Goal: Find specific page/section: Find specific page/section

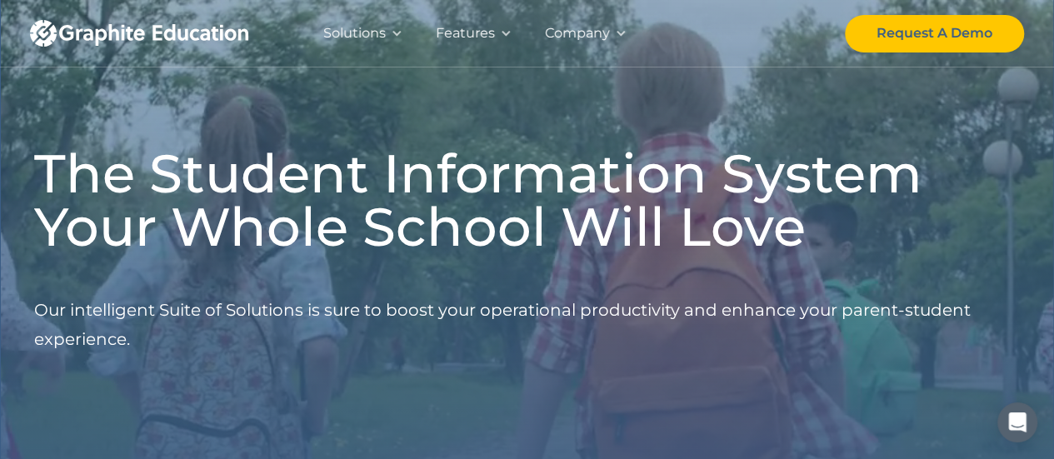
click at [364, 30] on div "Solutions" at bounding box center [354, 33] width 62 height 23
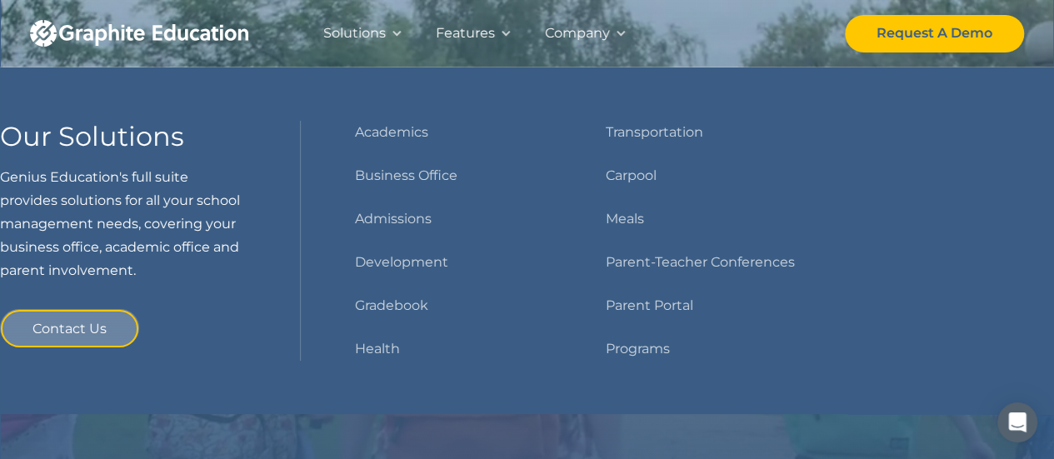
click at [465, 27] on div "Features" at bounding box center [465, 33] width 59 height 23
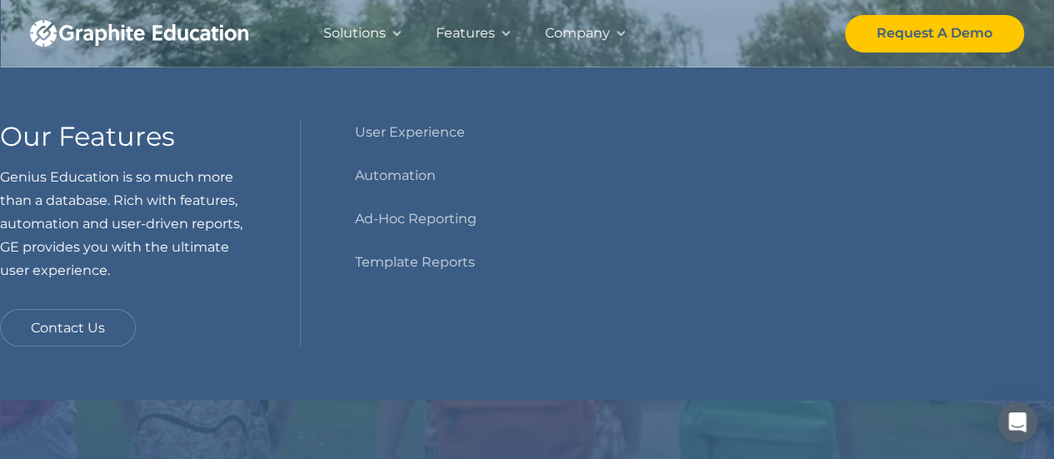
click at [595, 42] on div "Company" at bounding box center [577, 33] width 65 height 23
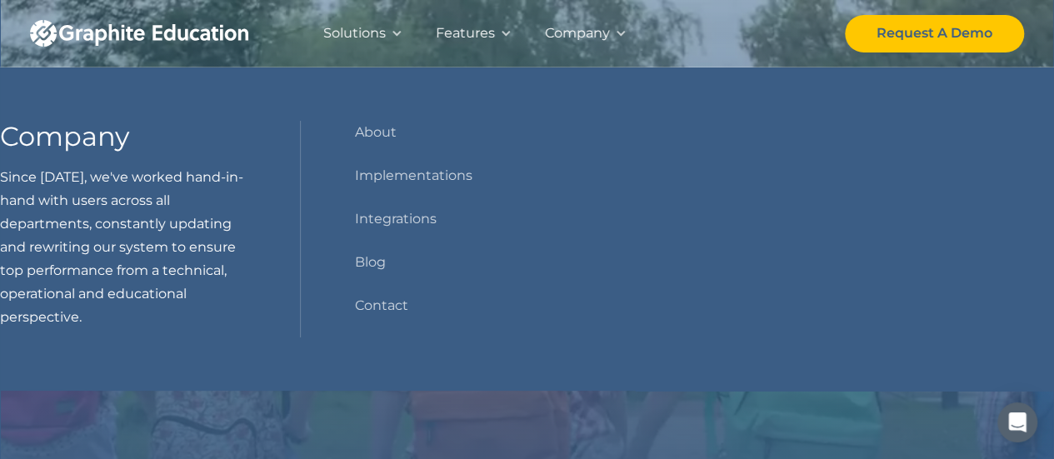
click at [712, 31] on div "Solutions Our Solutions Genius Education's full suite provides solutions for al…" at bounding box center [527, 33] width 994 height 67
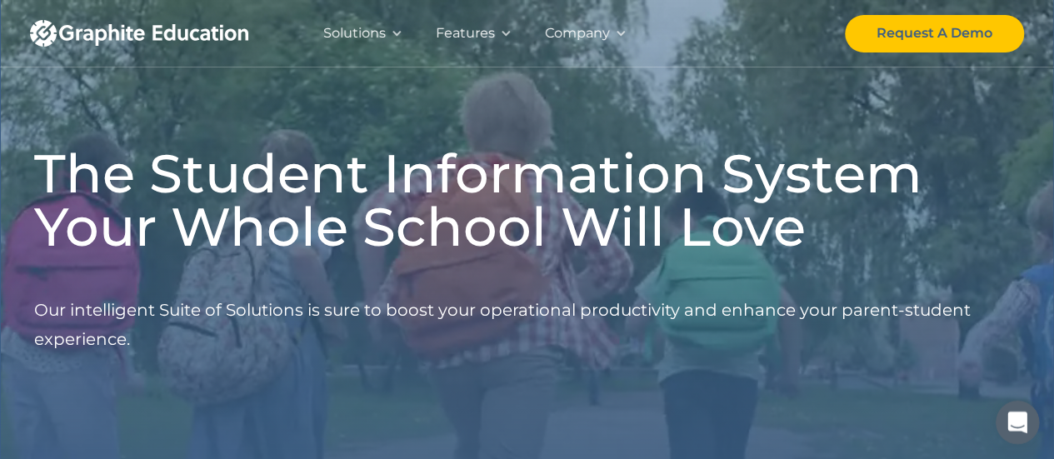
click at [1022, 415] on icon "Open Intercom Messenger" at bounding box center [1014, 420] width 27 height 27
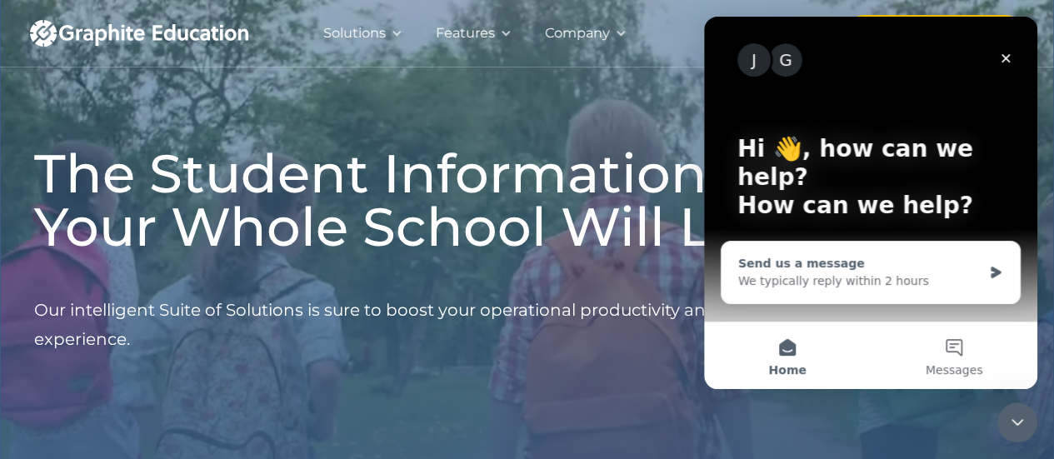
click at [982, 297] on div "Send us a message We typically reply within 2 hours" at bounding box center [870, 273] width 298 height 62
